Goal: Information Seeking & Learning: Learn about a topic

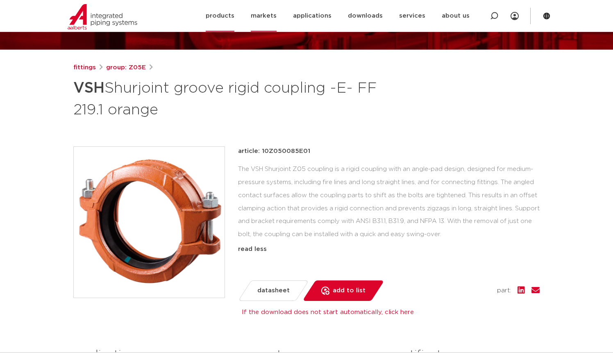
scroll to position [41, 0]
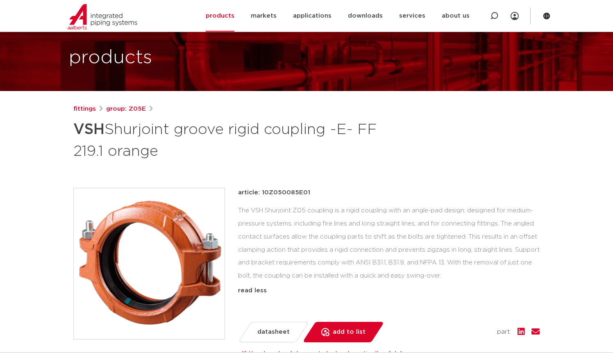
drag, startPoint x: 502, startPoint y: 155, endPoint x: 470, endPoint y: 158, distance: 32.0
click at [502, 155] on div "fittings group: Z05E VSH Shurjoint groove rigid coupling -E- FF 219.1 orange" at bounding box center [306, 132] width 466 height 57
click at [109, 153] on font "Shurjoint groove rigid coupling -E- FF 219.1 orange" at bounding box center [224, 140] width 303 height 36
click at [424, 172] on div "fittings group: Z05E VSH Shurjoint groove rigid coupling -E- FF 219.1 orange ar…" at bounding box center [306, 309] width 479 height 411
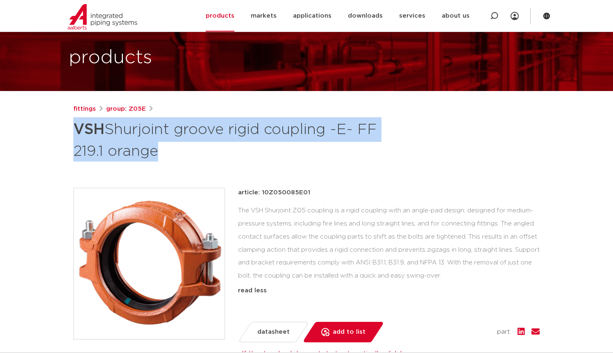
drag, startPoint x: 77, startPoint y: 133, endPoint x: 165, endPoint y: 167, distance: 93.9
click at [165, 167] on div "fittings group: Z05E VSH Shurjoint groove rigid coupling -E- FF 219.1 orange ar…" at bounding box center [306, 309] width 479 height 411
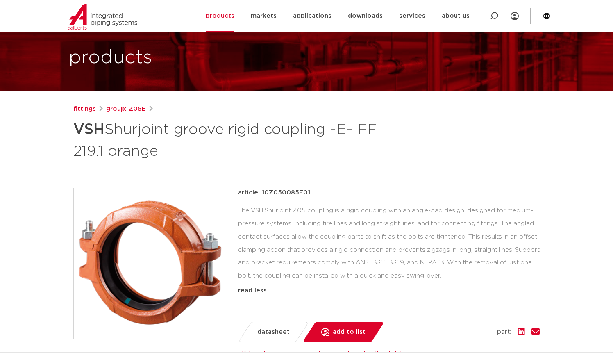
click at [509, 253] on div "The VSH Shurjoint Z05 coupling is a rigid coupling with an angle-pad design, de…" at bounding box center [388, 243] width 301 height 78
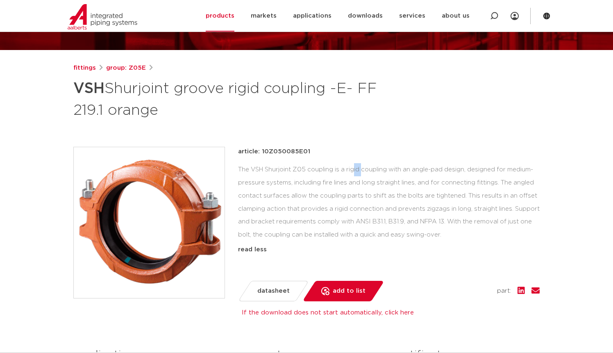
drag, startPoint x: 294, startPoint y: 169, endPoint x: 307, endPoint y: 169, distance: 13.9
click at [307, 169] on font "The VSH Shurjoint Z05 coupling is a rigid coupling with an angle-pad design, de…" at bounding box center [388, 201] width 301 height 71
click at [414, 161] on div "article: 10Z050085E01 The VSH Shurjoint Z05 coupling is a rigid coupling with a…" at bounding box center [388, 214] width 301 height 134
click at [305, 124] on div "fittings group: Z05E VSH Shurjoint groove rigid coupling -E- FF 219.1 orange ar…" at bounding box center [306, 268] width 479 height 411
drag, startPoint x: 199, startPoint y: 113, endPoint x: 71, endPoint y: 91, distance: 130.0
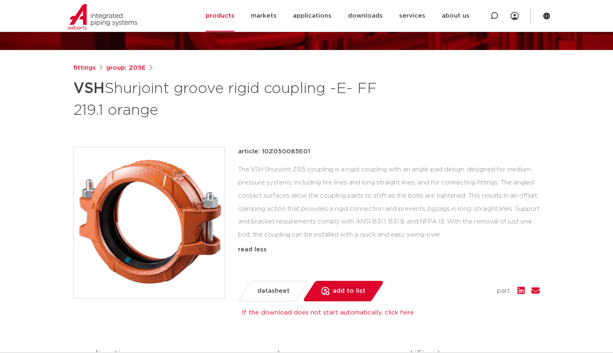
click at [71, 91] on div "fittings group: Z05E VSH Shurjoint groove rigid coupling -E- FF 219.1 orange ar…" at bounding box center [306, 268] width 479 height 411
click at [174, 95] on font "Shurjoint groove rigid coupling -E- FF 219.1 orange" at bounding box center [224, 99] width 303 height 36
drag, startPoint x: 179, startPoint y: 118, endPoint x: 257, endPoint y: 1, distance: 140.2
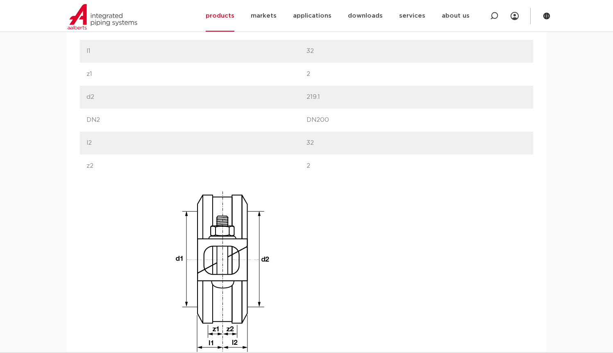
scroll to position [573, 0]
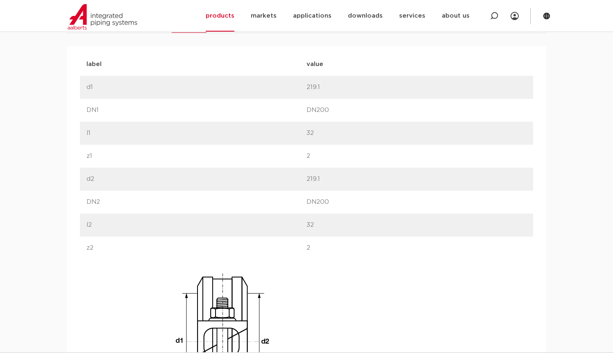
drag, startPoint x: 301, startPoint y: 88, endPoint x: 322, endPoint y: 89, distance: 21.7
click at [322, 89] on div "label d1 value 219.1" at bounding box center [306, 87] width 453 height 23
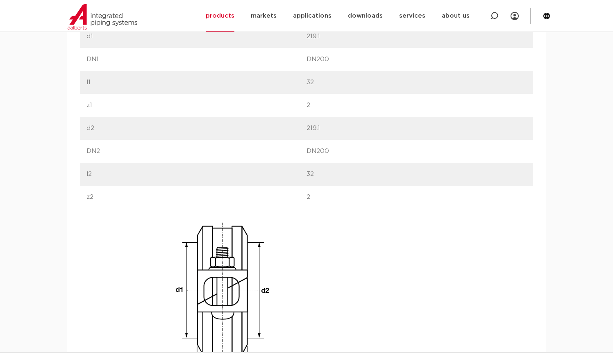
scroll to position [614, 0]
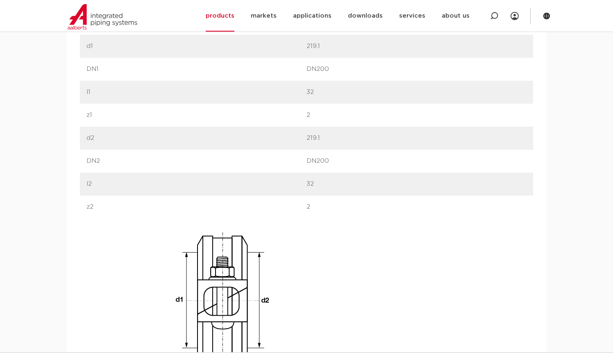
drag, startPoint x: 311, startPoint y: 90, endPoint x: 323, endPoint y: 90, distance: 12.7
click at [323, 90] on p "32" at bounding box center [416, 92] width 220 height 10
drag, startPoint x: 309, startPoint y: 185, endPoint x: 327, endPoint y: 185, distance: 18.0
click at [327, 185] on div "label l2 value 32" at bounding box center [306, 183] width 453 height 23
click at [327, 185] on p "32" at bounding box center [416, 184] width 220 height 10
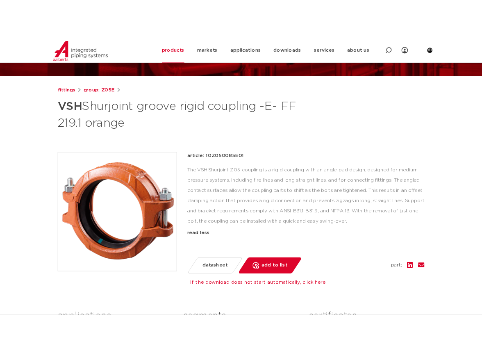
scroll to position [123, 0]
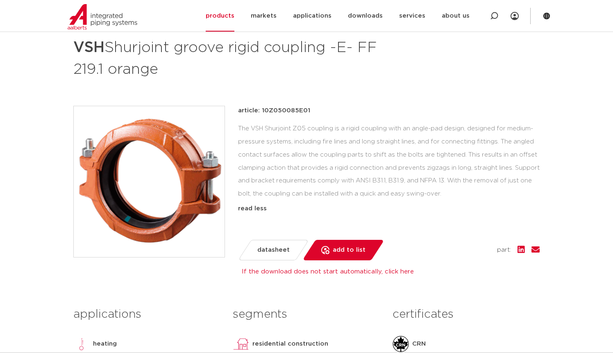
click at [278, 170] on font "The VSH Shurjoint Z05 coupling is a rigid coupling with an angle-pad design, de…" at bounding box center [388, 160] width 301 height 71
drag, startPoint x: 74, startPoint y: 66, endPoint x: 90, endPoint y: 68, distance: 15.6
click at [90, 68] on font "Shurjoint groove rigid coupling -E- FF 219.1 orange" at bounding box center [224, 58] width 303 height 36
click at [254, 135] on div "The VSH Shurjoint Z05 coupling is a rigid coupling with an angle-pad design, de…" at bounding box center [388, 161] width 301 height 78
drag, startPoint x: 68, startPoint y: 68, endPoint x: 283, endPoint y: 92, distance: 215.9
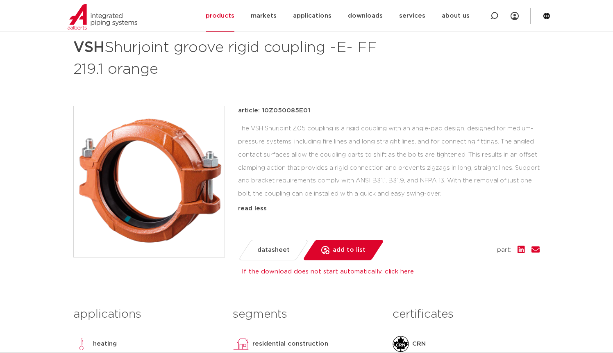
click at [226, 70] on div "fittings group: Z05E VSH Shurjoint groove rigid coupling -E- FF 219.1 orange ar…" at bounding box center [306, 227] width 479 height 411
click at [373, 132] on div "The VSH Shurjoint Z05 coupling is a rigid coupling with an angle-pad design, de…" at bounding box center [388, 161] width 301 height 78
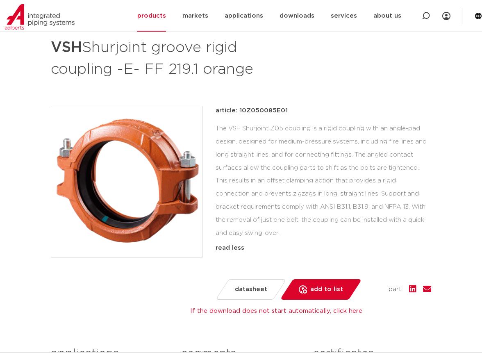
click at [242, 186] on div "The VSH Shurjoint Z05 coupling is a rigid coupling with an angle-pad design, de…" at bounding box center [322, 181] width 215 height 118
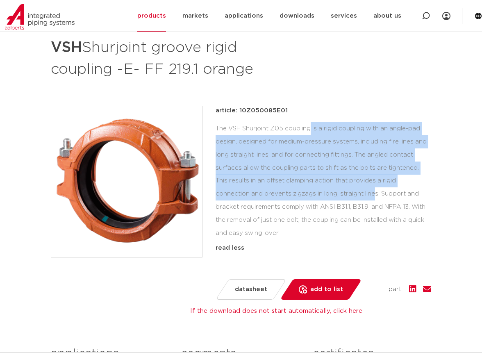
drag, startPoint x: 248, startPoint y: 130, endPoint x: 318, endPoint y: 194, distance: 95.1
click at [318, 194] on font "The VSH Shurjoint Z05 coupling is a rigid coupling with an angle-pad design, de…" at bounding box center [320, 180] width 211 height 111
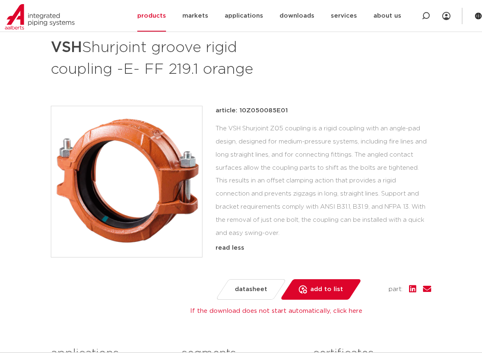
click at [336, 227] on div "The VSH Shurjoint Z05 coupling is a rigid coupling with an angle-pad design, de…" at bounding box center [322, 181] width 215 height 118
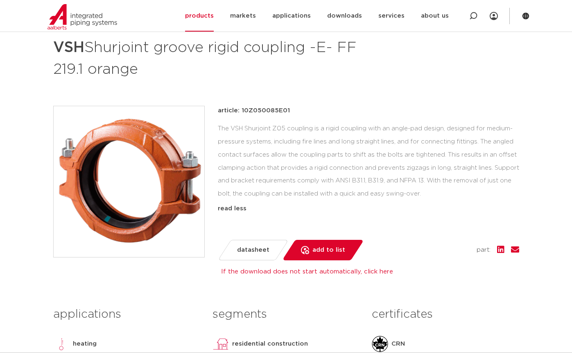
scroll to position [0, 0]
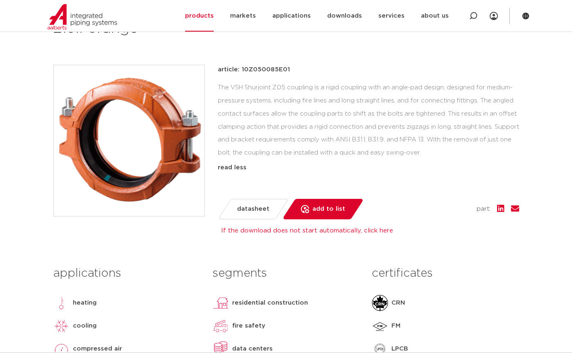
click at [343, 132] on div "The VSH Shurjoint Z05 coupling is a rigid coupling with an angle-pad design, de…" at bounding box center [368, 120] width 301 height 78
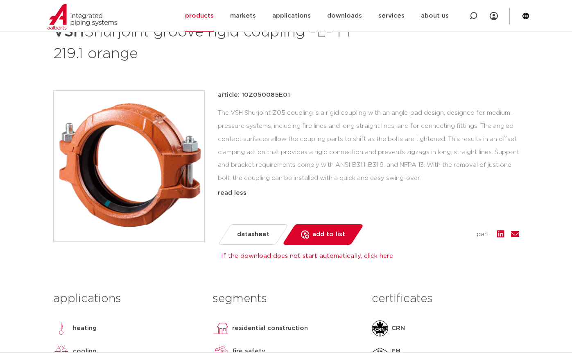
scroll to position [123, 0]
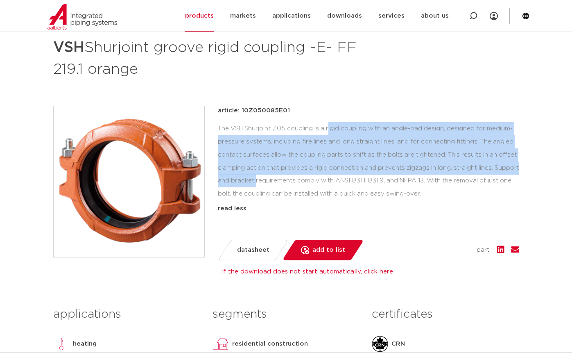
drag, startPoint x: 271, startPoint y: 127, endPoint x: 518, endPoint y: 170, distance: 250.5
click at [518, 167] on div "The VSH Shurjoint Z05 coupling is a rigid coupling with an angle-pad design, de…" at bounding box center [368, 161] width 301 height 78
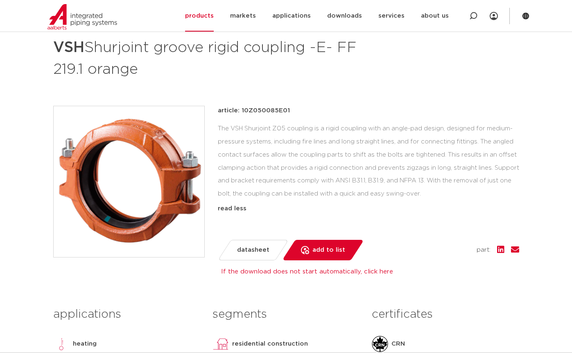
click at [500, 180] on font "The VSH Shurjoint Z05 coupling is a rigid coupling with an angle-pad design, de…" at bounding box center [368, 160] width 301 height 71
drag, startPoint x: 350, startPoint y: 122, endPoint x: 525, endPoint y: 187, distance: 186.7
click at [525, 187] on div "fittings group: Z05E VSH Shurjoint groove rigid coupling -E- FF 219.1 orange ar…" at bounding box center [286, 227] width 479 height 411
click at [482, 192] on div "The VSH Shurjoint Z05 coupling is a rigid coupling with an angle-pad design, de…" at bounding box center [368, 161] width 301 height 78
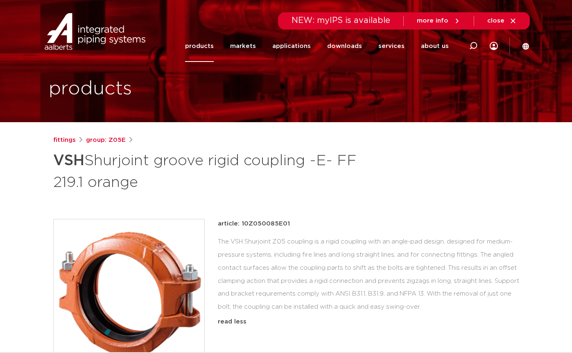
scroll to position [0, 0]
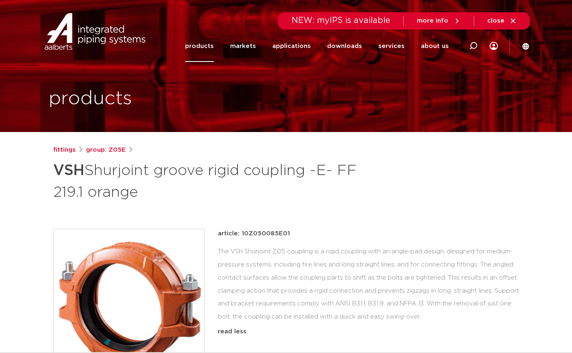
drag, startPoint x: 192, startPoint y: 183, endPoint x: 189, endPoint y: 187, distance: 4.4
click at [192, 183] on h1 "VSH Shurjoint groove rigid coupling -E- FF 219.1 orange" at bounding box center [206, 180] width 307 height 44
drag, startPoint x: 182, startPoint y: 193, endPoint x: 57, endPoint y: 172, distance: 126.4
click at [57, 172] on h1 "VSH Shurjoint groove rigid coupling -E- FF 219.1 orange" at bounding box center [206, 180] width 307 height 44
click at [206, 193] on h1 "VSH Shurjoint groove rigid coupling -E- FF 219.1 orange" at bounding box center [206, 180] width 307 height 44
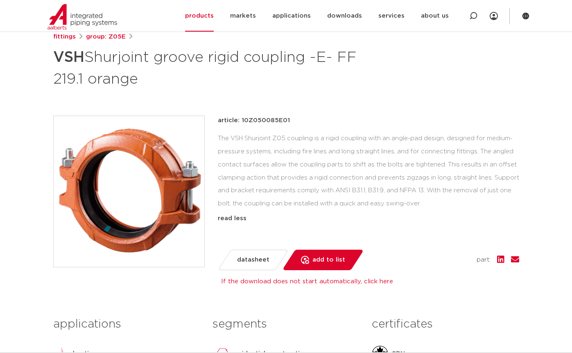
scroll to position [123, 0]
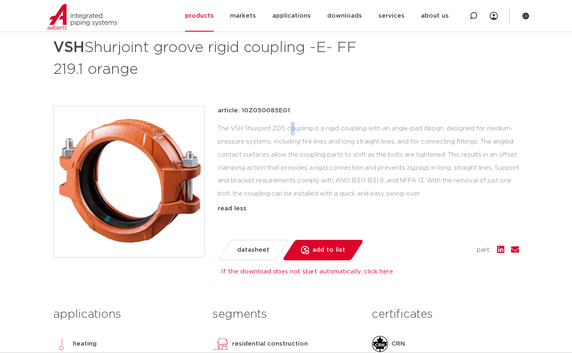
drag, startPoint x: 227, startPoint y: 117, endPoint x: 233, endPoint y: 124, distance: 9.6
click at [232, 123] on div "article: 10Z050085E01 The VSH Shurjoint Z05 coupling is a rigid coupling with a…" at bounding box center [368, 173] width 301 height 134
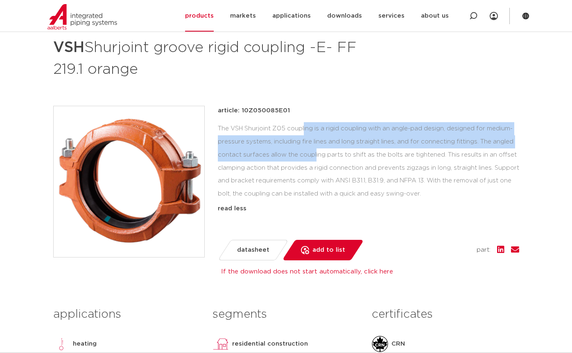
drag, startPoint x: 243, startPoint y: 136, endPoint x: 256, endPoint y: 158, distance: 26.1
click at [253, 154] on div "The VSH Shurjoint Z05 coupling is a rigid coupling with an angle-pad design, de…" at bounding box center [368, 161] width 301 height 78
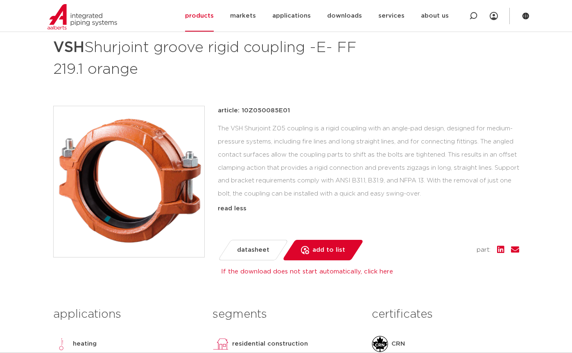
click at [258, 159] on div "The VSH Shurjoint Z05 coupling is a rigid coupling with an angle-pad design, de…" at bounding box center [368, 161] width 301 height 78
click at [253, 141] on font "The VSH Shurjoint Z05 coupling is a rigid coupling with an angle-pad design, de…" at bounding box center [368, 160] width 301 height 71
drag, startPoint x: 222, startPoint y: 127, endPoint x: 466, endPoint y: 190, distance: 251.9
click at [466, 190] on div "The VSH Shurjoint Z05 coupling is a rigid coupling with an angle-pad design, de…" at bounding box center [368, 161] width 301 height 78
click at [466, 192] on div "The VSH Shurjoint Z05 coupling is a rigid coupling with an angle-pad design, de…" at bounding box center [368, 161] width 301 height 78
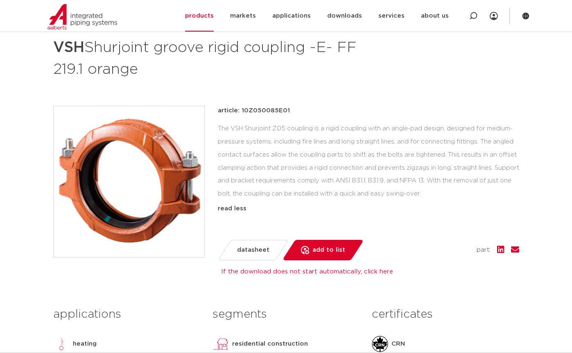
drag, startPoint x: 450, startPoint y: 196, endPoint x: 215, endPoint y: 124, distance: 246.1
click at [215, 124] on div "article: 10Z050085E01 The VSH Shurjoint Z05 coupling is a rigid coupling with a…" at bounding box center [286, 183] width 466 height 154
click at [260, 141] on font "The VSH Shurjoint Z05 coupling is a rigid coupling with an angle-pad design, de…" at bounding box center [368, 160] width 301 height 71
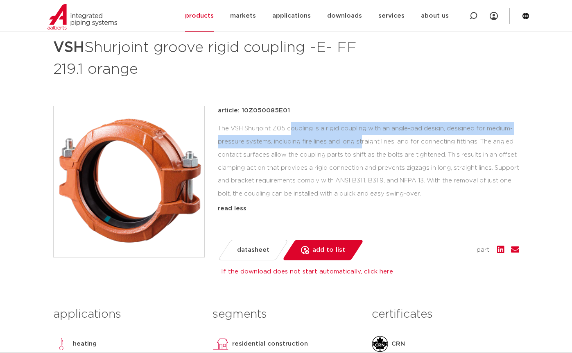
drag, startPoint x: 224, startPoint y: 126, endPoint x: 330, endPoint y: 153, distance: 109.0
click at [321, 147] on div "The VSH Shurjoint Z05 coupling is a rigid coupling with an angle-pad design, de…" at bounding box center [368, 161] width 301 height 78
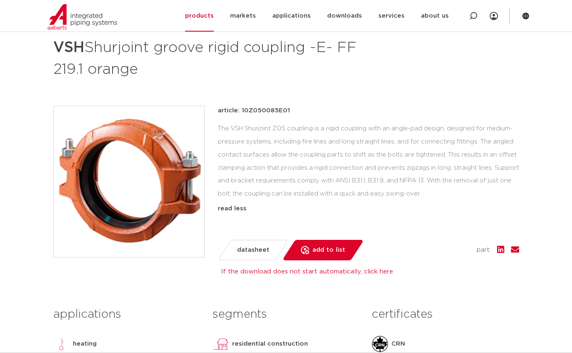
click at [338, 158] on div "The VSH Shurjoint Z05 coupling is a rigid coupling with an angle-pad design, de…" at bounding box center [368, 161] width 301 height 78
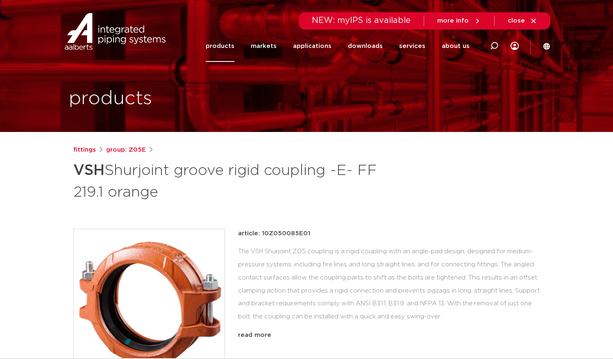
click at [540, 113] on div "products" at bounding box center [306, 66] width 487 height 132
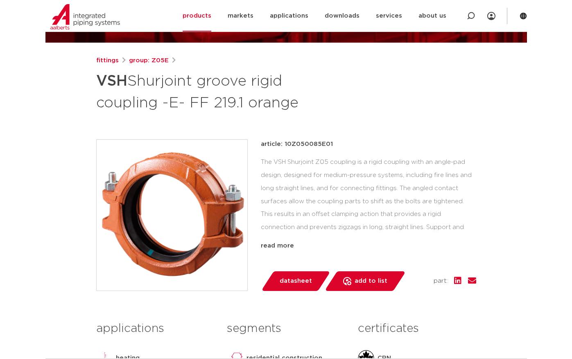
scroll to position [82, 0]
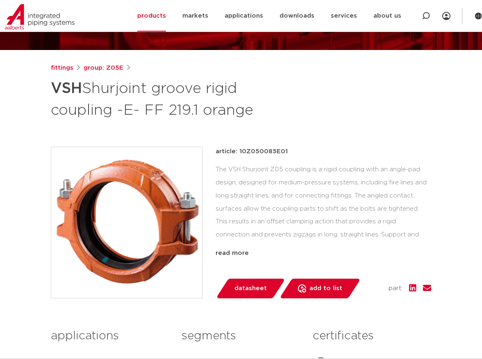
click at [210, 113] on font "Shurjoint groove rigid coupling -E- FF 219.1 orange" at bounding box center [152, 99] width 202 height 36
click at [411, 190] on div "The VSH Shurjoint Z05 coupling is a rigid coupling with an angle-pad design, de…" at bounding box center [322, 204] width 215 height 82
drag, startPoint x: 165, startPoint y: 115, endPoint x: 139, endPoint y: 119, distance: 26.9
click at [162, 117] on font "Shurjoint groove rigid coupling -E- FF 219.1 orange" at bounding box center [152, 99] width 202 height 36
drag, startPoint x: 145, startPoint y: 109, endPoint x: 165, endPoint y: 111, distance: 20.5
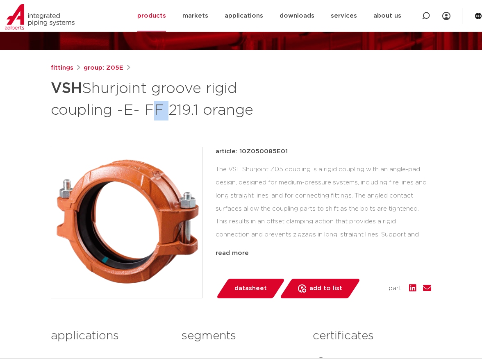
click at [165, 111] on font "Shurjoint groove rigid coupling -E- FF 219.1 orange" at bounding box center [152, 99] width 202 height 36
click at [156, 112] on font "Shurjoint groove rigid coupling -E- FF 219.1 orange" at bounding box center [152, 99] width 202 height 36
click at [158, 111] on font "Shurjoint groove rigid coupling -E- FF 219.1 orange" at bounding box center [152, 99] width 202 height 36
drag, startPoint x: 165, startPoint y: 109, endPoint x: 144, endPoint y: 109, distance: 21.3
click at [144, 109] on font "Shurjoint groove rigid coupling -E- FF 219.1 orange" at bounding box center [152, 99] width 202 height 36
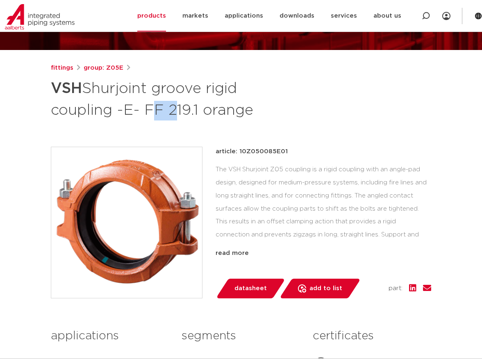
click at [160, 110] on font "Shurjoint groove rigid coupling -E- FF 219.1 orange" at bounding box center [152, 99] width 202 height 36
